Goal: Task Accomplishment & Management: Use online tool/utility

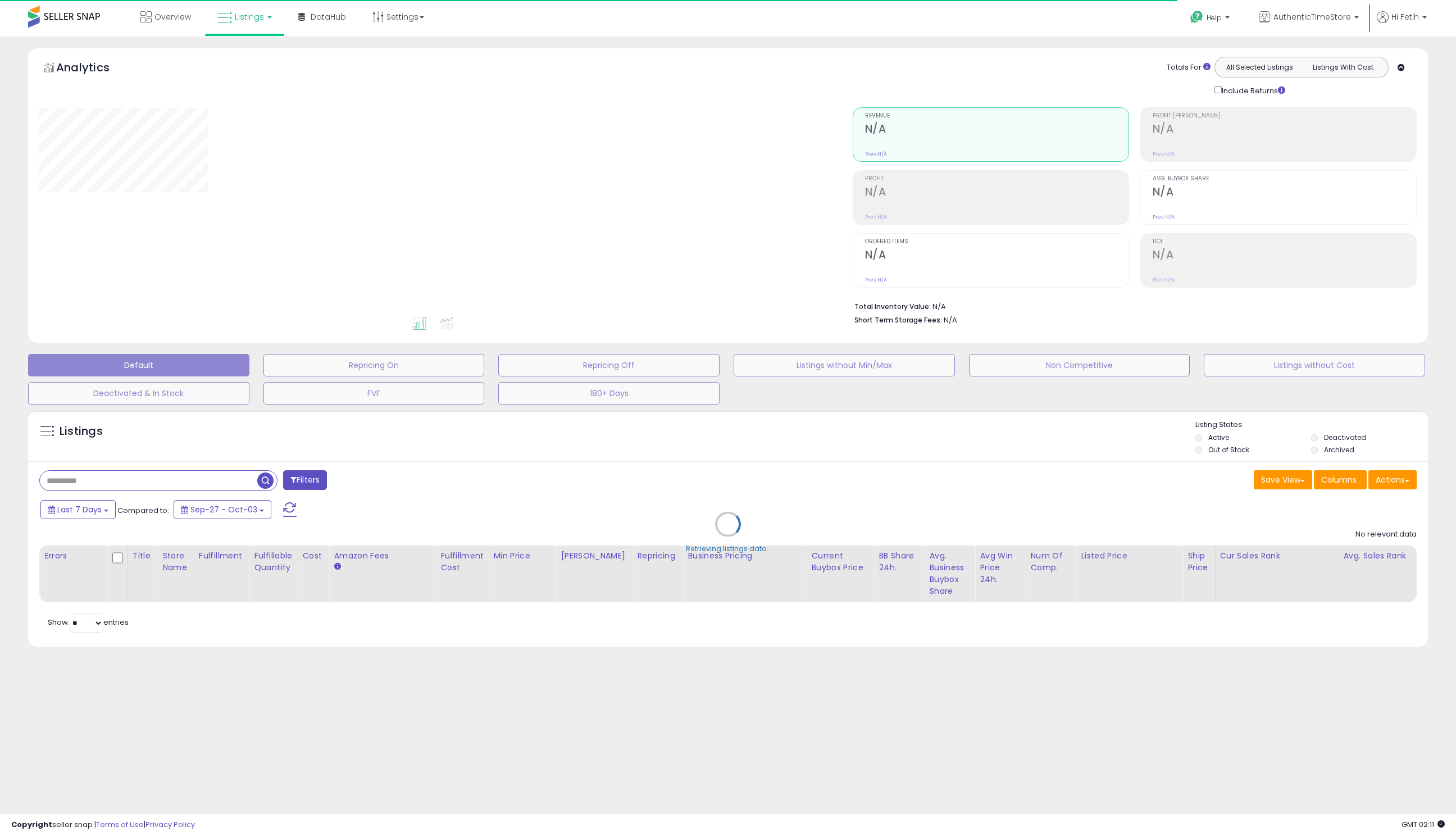
click at [143, 485] on div "Retrieving listings data.." at bounding box center [728, 533] width 1416 height 256
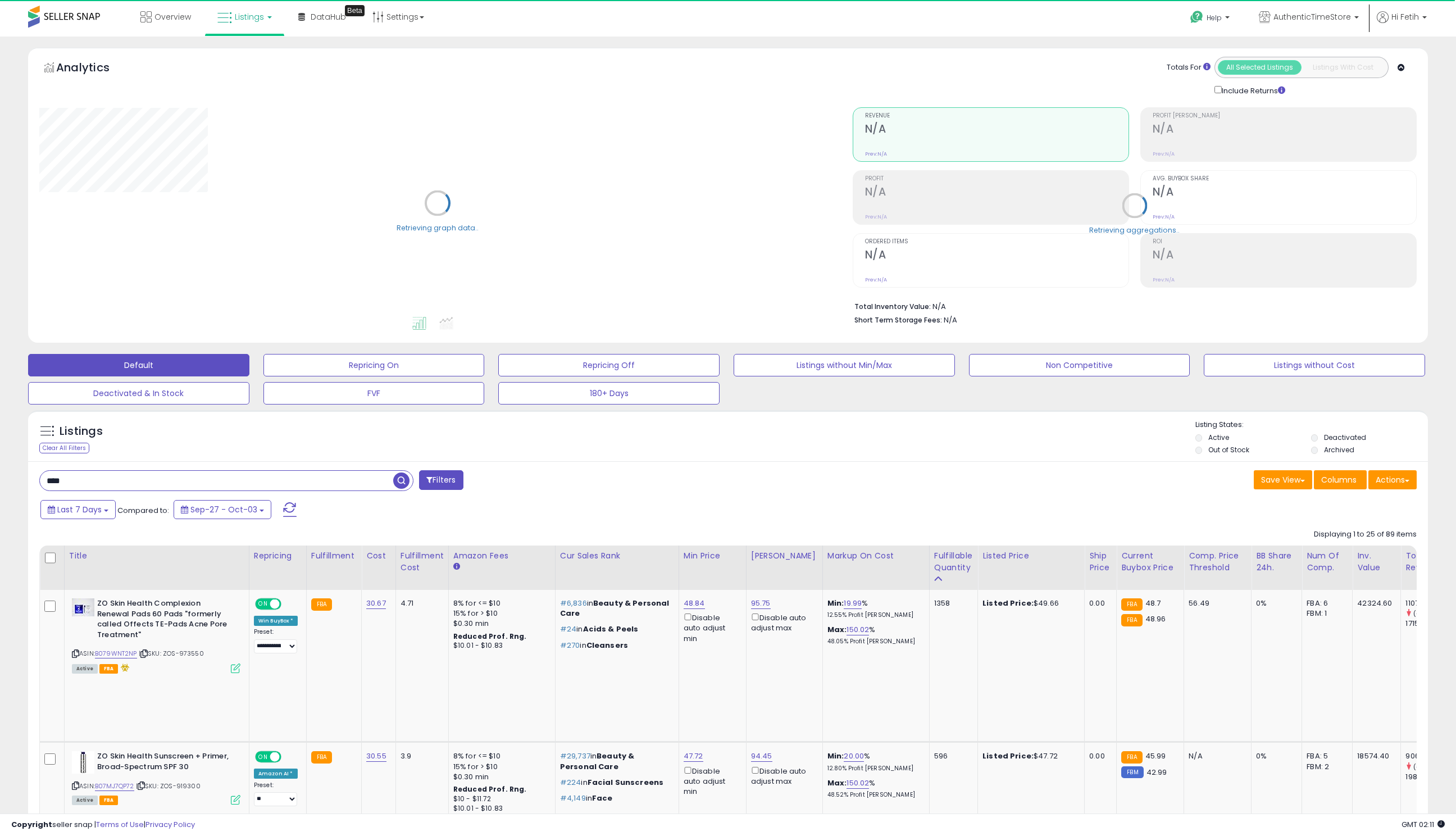
click at [121, 484] on input "****" at bounding box center [216, 481] width 353 height 20
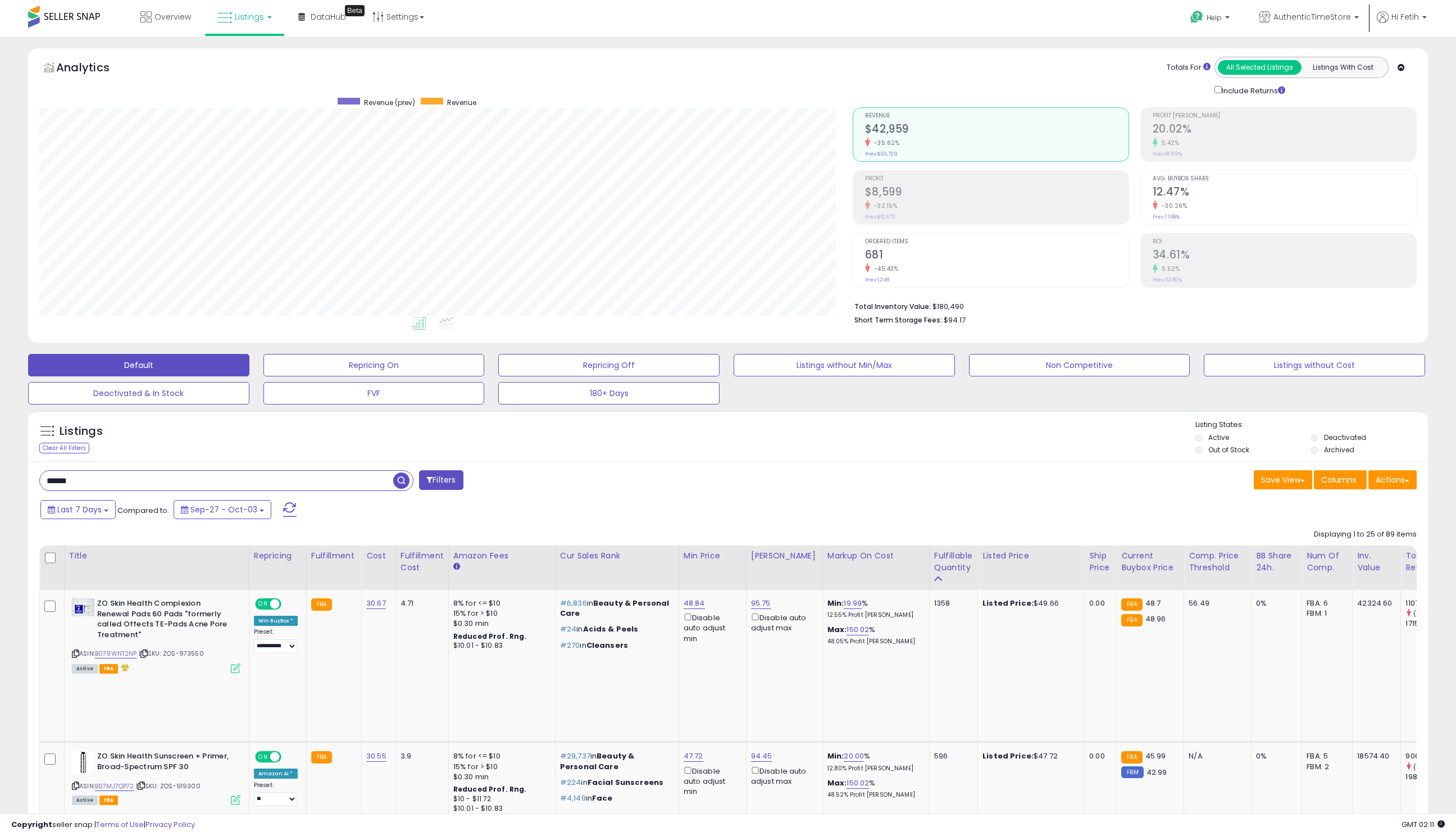
type input "******"
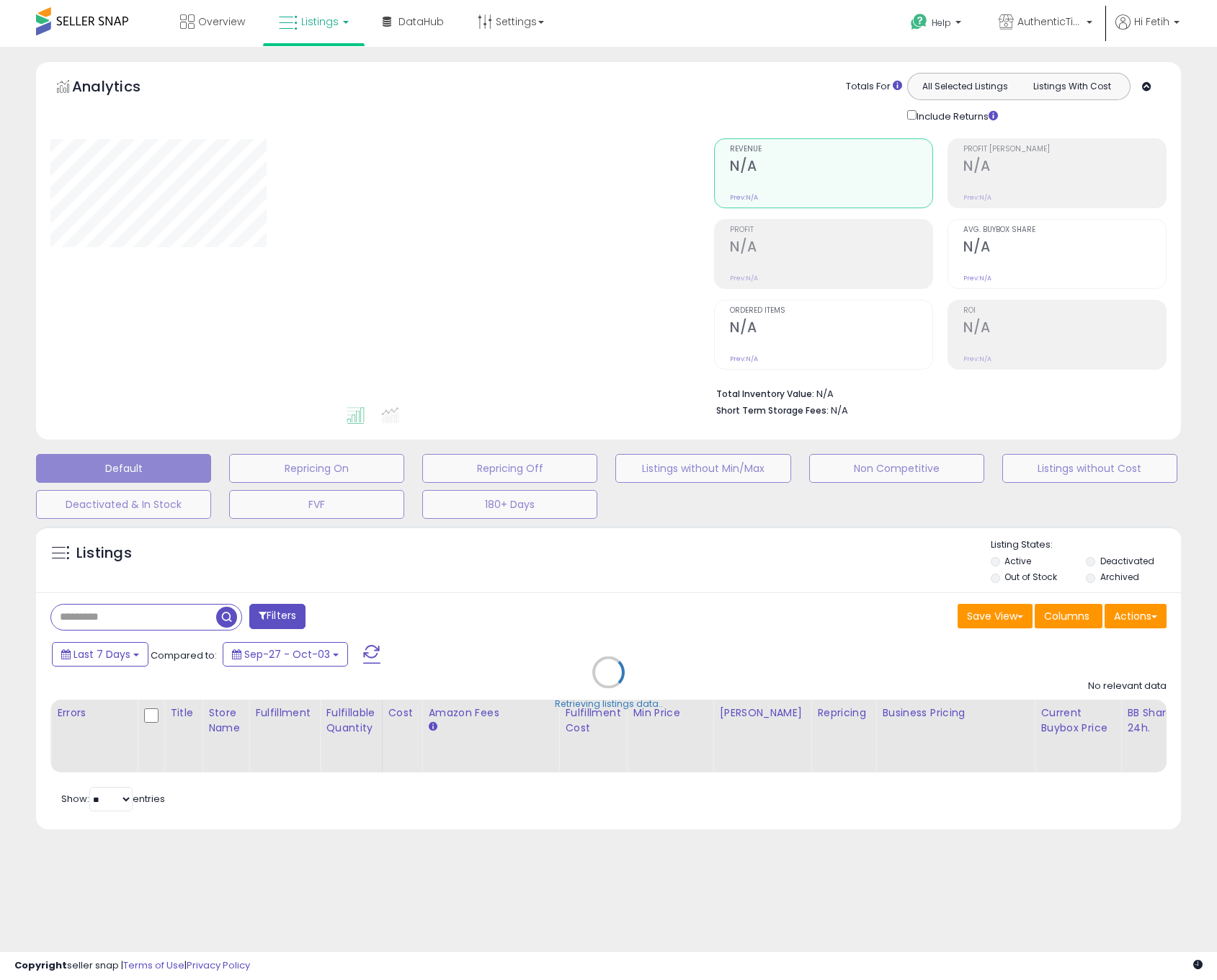
type input "****"
